Goal: Check status

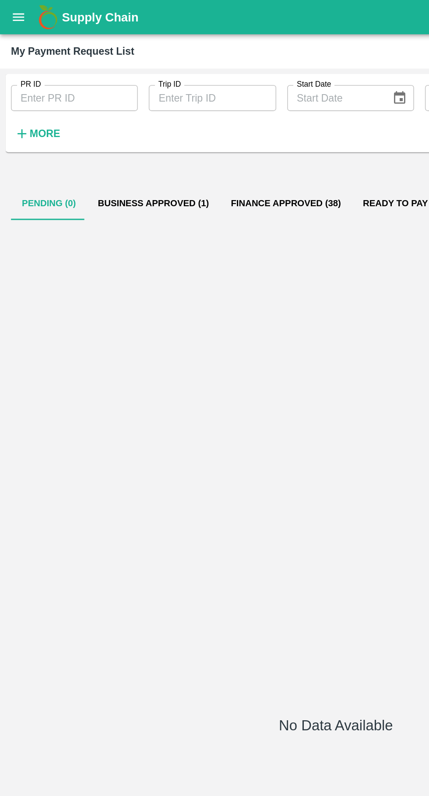
click at [51, 130] on button "Pending (0)" at bounding box center [31, 130] width 49 height 21
click at [107, 128] on button "Business Approved (1)" at bounding box center [98, 130] width 85 height 21
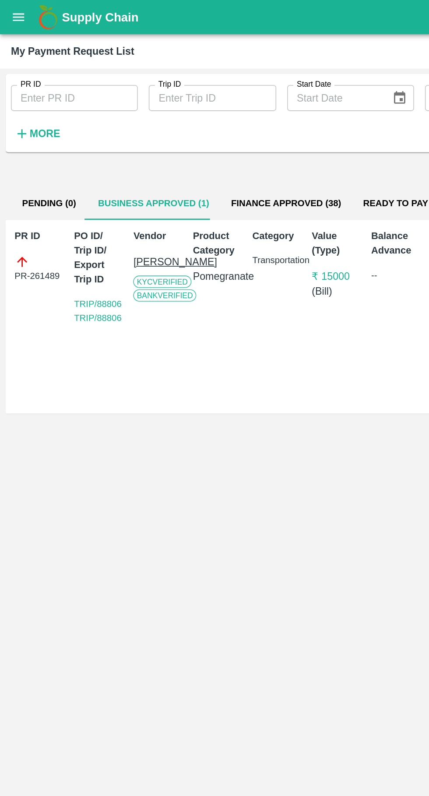
scroll to position [0, 6]
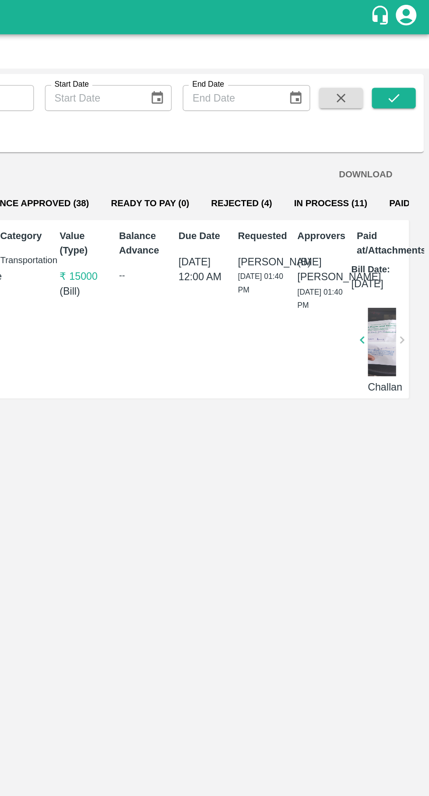
click at [353, 121] on button "In Process (11)" at bounding box center [366, 130] width 61 height 21
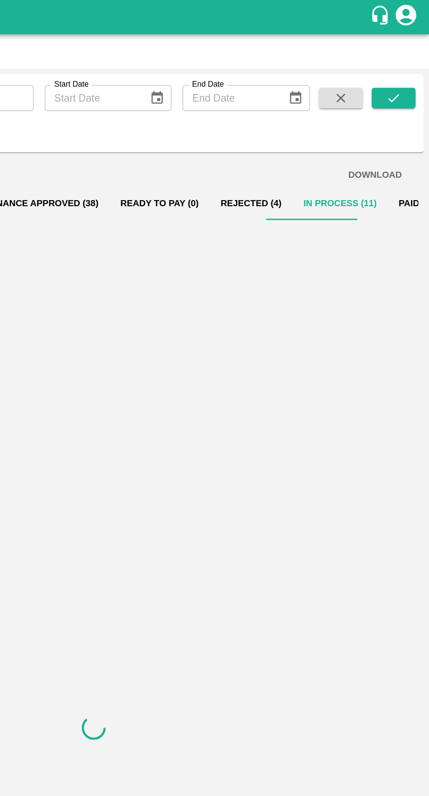
scroll to position [0, 0]
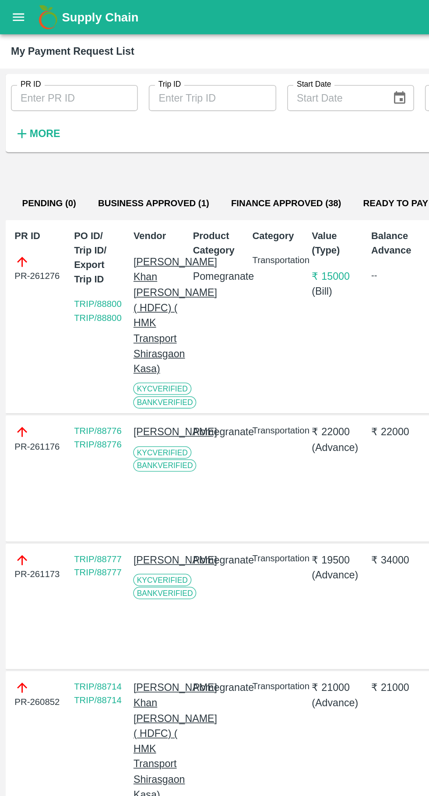
click at [180, 129] on button "Finance Approved (38)" at bounding box center [183, 130] width 85 height 21
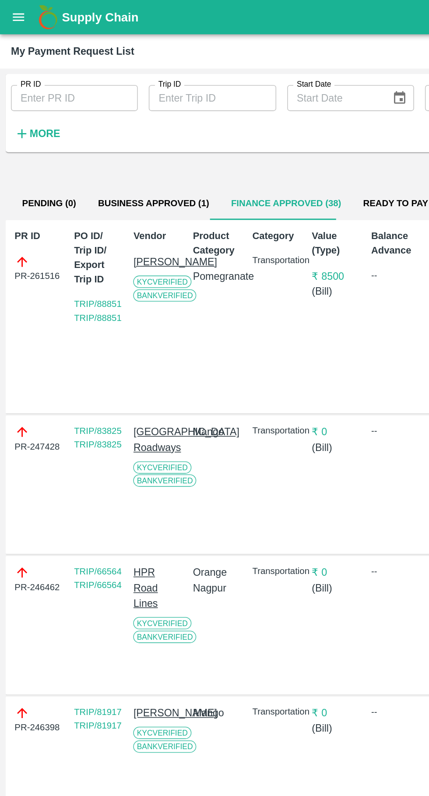
click at [87, 122] on button "Business Approved (1)" at bounding box center [98, 130] width 85 height 21
